Goal: Navigation & Orientation: Find specific page/section

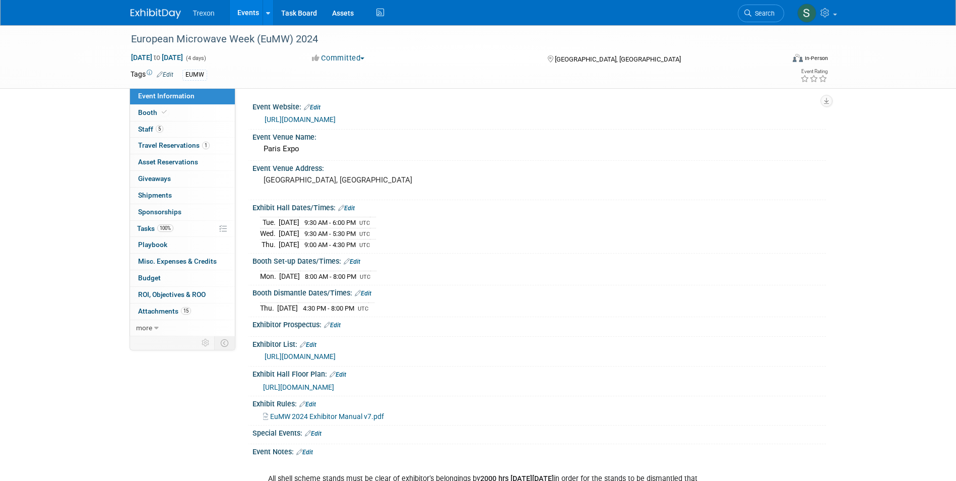
click at [239, 12] on link "Events" at bounding box center [248, 12] width 37 height 25
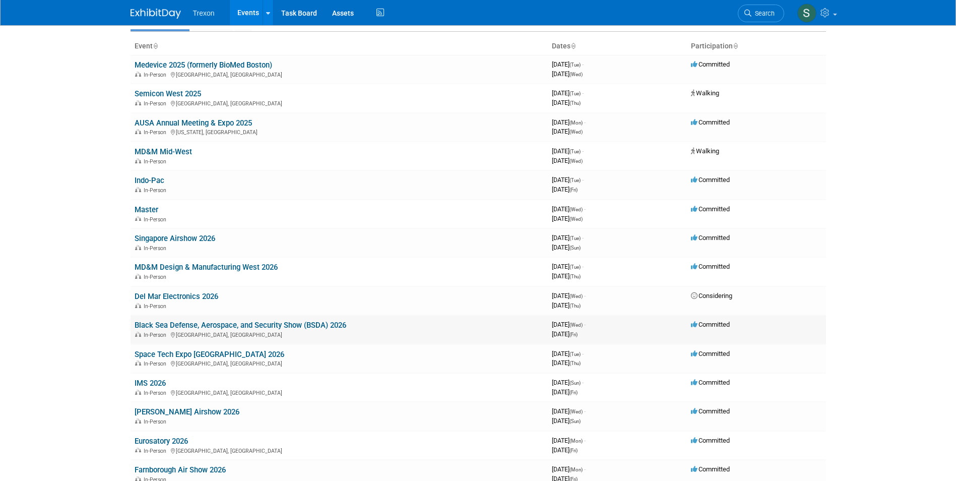
scroll to position [50, 0]
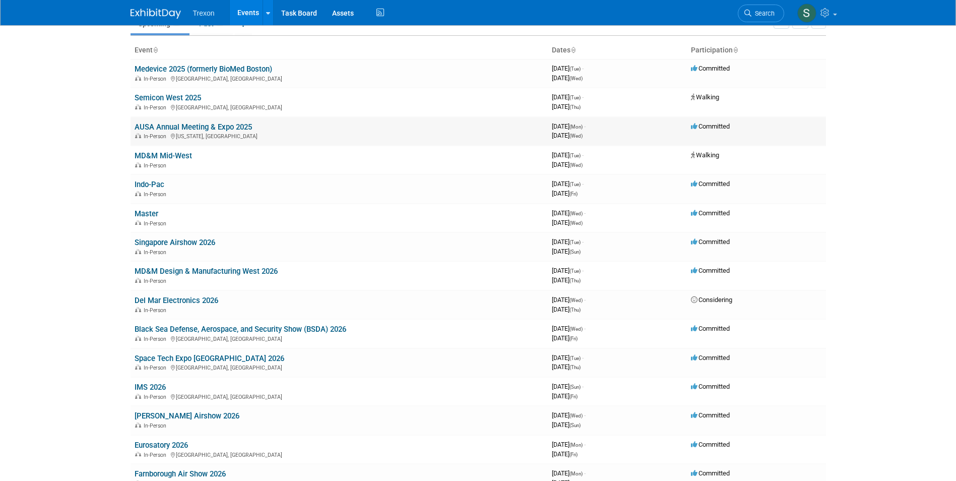
click at [236, 123] on link "AUSA Annual Meeting & Expo 2025" at bounding box center [193, 126] width 117 height 9
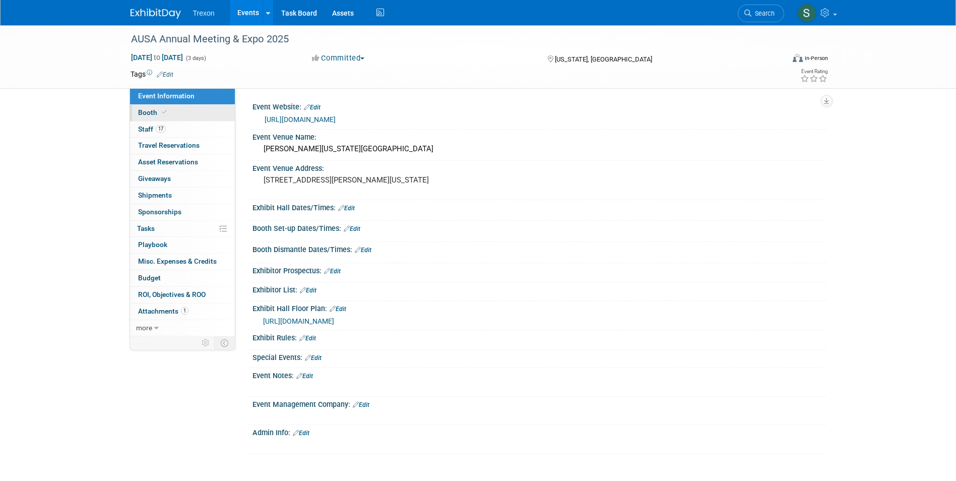
click at [152, 112] on span "Booth" at bounding box center [153, 112] width 31 height 8
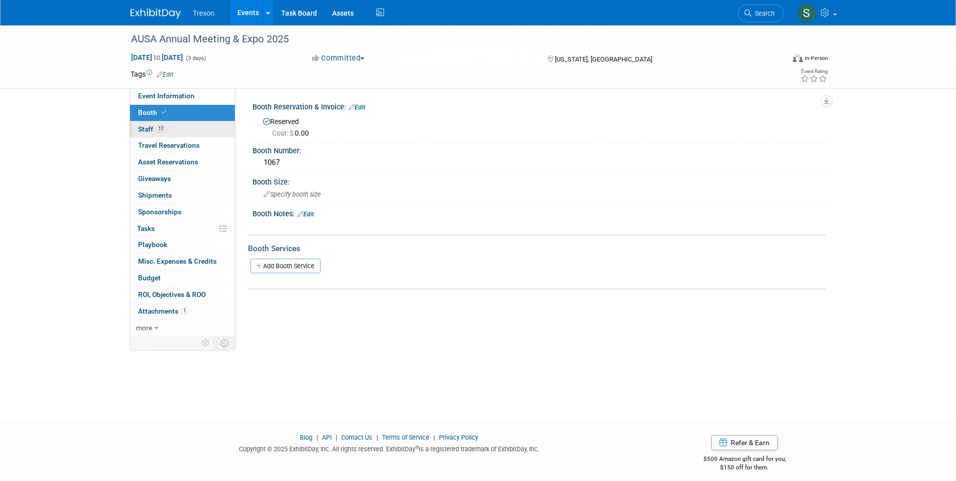
click at [146, 129] on span "Staff 17" at bounding box center [152, 129] width 28 height 8
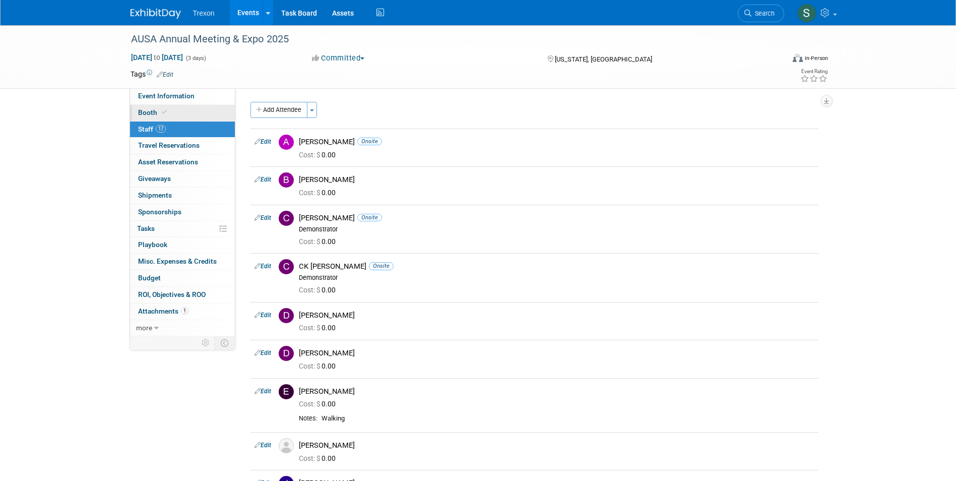
click at [150, 111] on span "Booth" at bounding box center [153, 112] width 31 height 8
